Goal: Check status

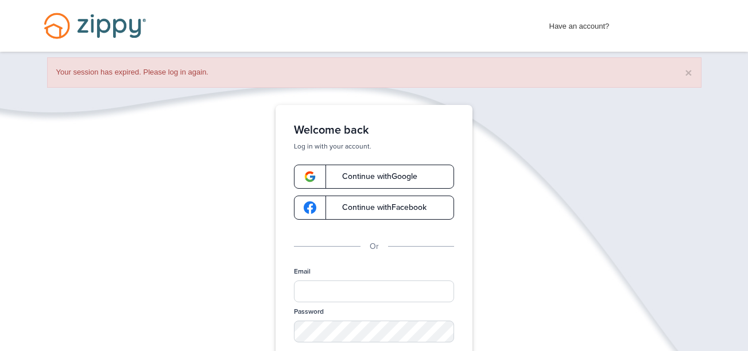
click at [394, 168] on link "Continue with Google" at bounding box center [374, 177] width 160 height 24
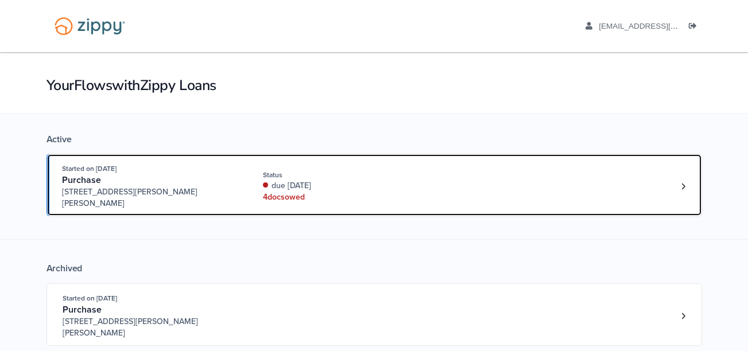
click at [394, 170] on div "Status" at bounding box center [339, 175] width 153 height 10
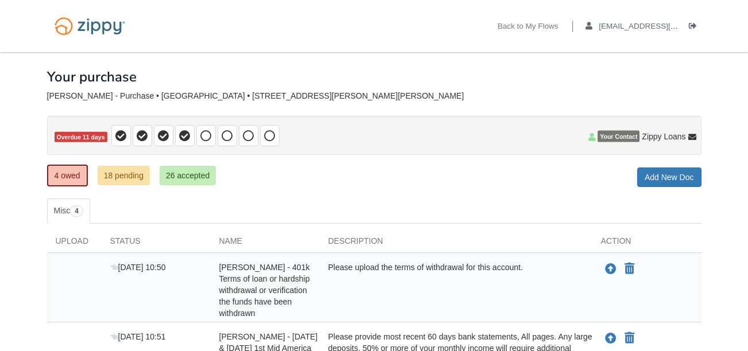
drag, startPoint x: 0, startPoint y: 0, endPoint x: 300, endPoint y: 175, distance: 347.4
click at [300, 175] on div "4 owed 18 pending 26 accepted My Estimated Payment × My Estimated Payment Add N…" at bounding box center [374, 176] width 654 height 21
